Goal: Task Accomplishment & Management: Manage account settings

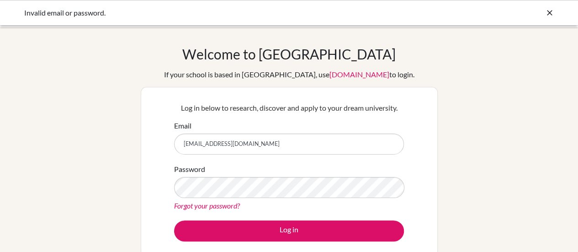
type input "[EMAIL_ADDRESS][DOMAIN_NAME]"
click at [174, 220] on button "Log in" at bounding box center [289, 230] width 230 height 21
click at [222, 205] on link "Forgot your password?" at bounding box center [207, 205] width 66 height 9
click at [222, 204] on link "Forgot your password?" at bounding box center [207, 205] width 66 height 9
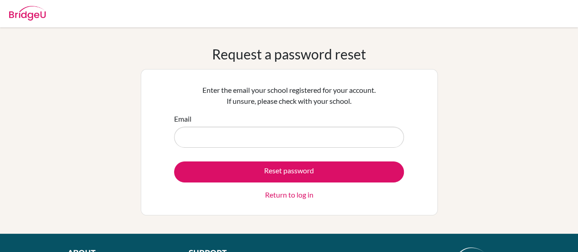
click at [262, 131] on input "Email" at bounding box center [289, 137] width 230 height 21
type input "[EMAIL_ADDRESS][DOMAIN_NAME]"
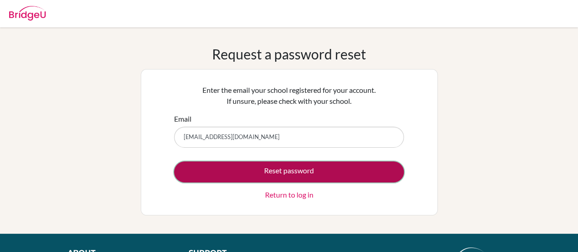
click at [264, 171] on button "Reset password" at bounding box center [289, 171] width 230 height 21
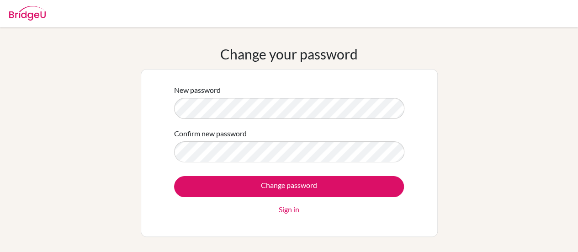
click at [174, 176] on input "Change password" at bounding box center [289, 186] width 230 height 21
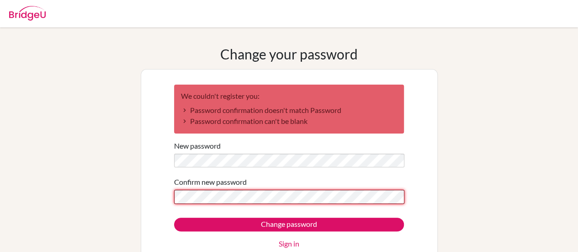
click at [174, 218] on input "Change password" at bounding box center [289, 225] width 230 height 14
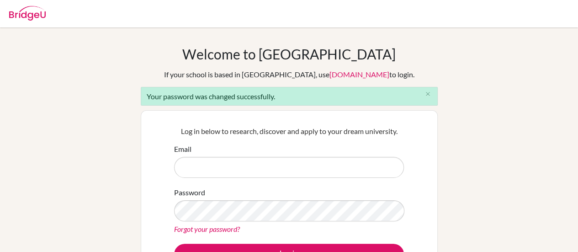
scroll to position [25, 0]
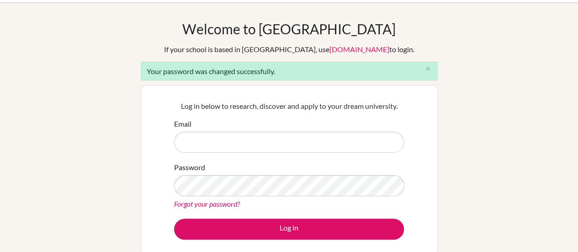
click at [236, 147] on input "Email" at bounding box center [289, 142] width 230 height 21
type input "[EMAIL_ADDRESS][DOMAIN_NAME]"
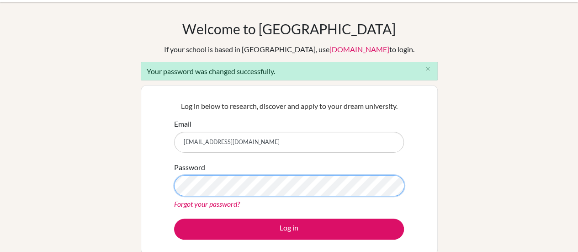
click at [174, 219] on button "Log in" at bounding box center [289, 229] width 230 height 21
